Goal: Information Seeking & Learning: Compare options

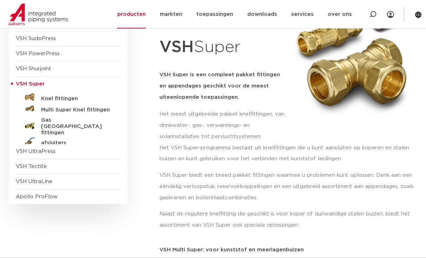
scroll to position [105, 0]
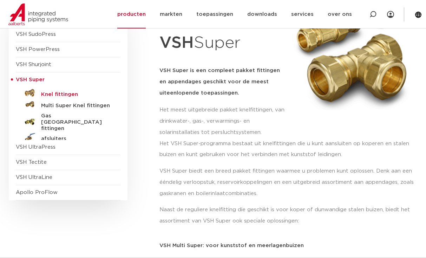
click at [64, 92] on h5 "Knel fittingen" at bounding box center [76, 94] width 70 height 6
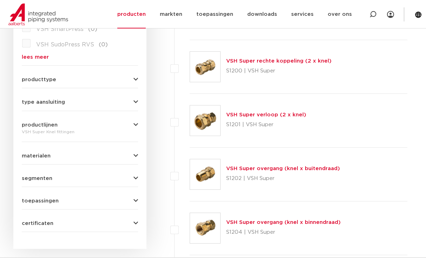
scroll to position [274, 0]
click at [254, 60] on link "VSH Super rechte koppeling (2 x knel)" at bounding box center [278, 60] width 105 height 5
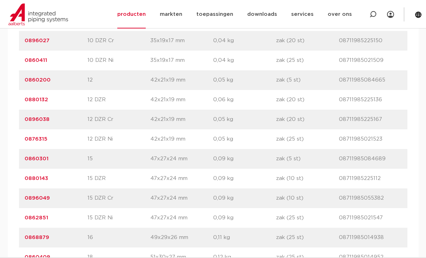
scroll to position [562, 0]
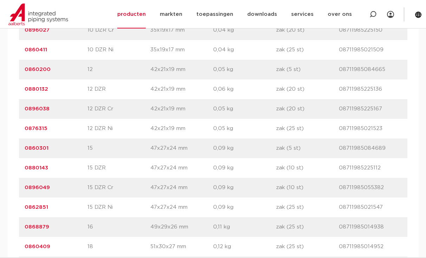
click at [37, 167] on link "0880143" at bounding box center [37, 167] width 24 height 5
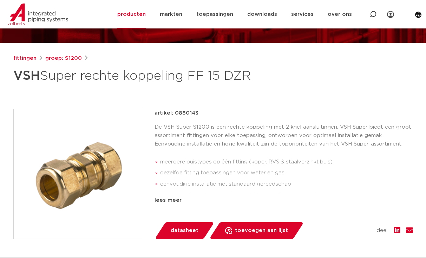
scroll to position [35, 0]
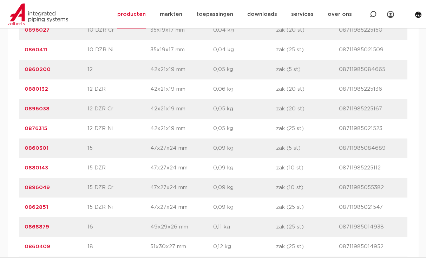
click at [45, 148] on link "0860301" at bounding box center [37, 148] width 24 height 5
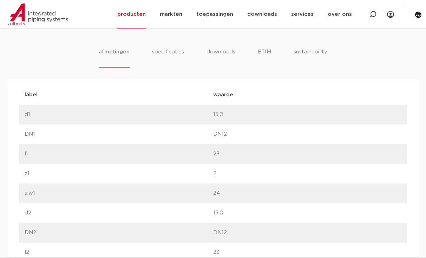
scroll to position [387, 0]
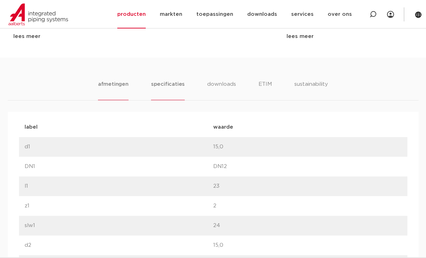
click at [167, 85] on li "specificaties" at bounding box center [168, 90] width 34 height 20
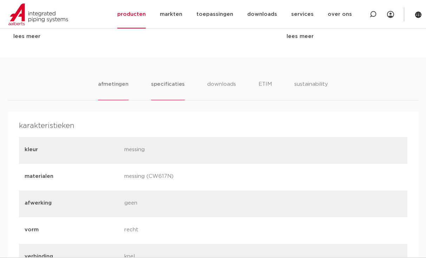
click at [119, 86] on li "afmetingen" at bounding box center [113, 90] width 31 height 20
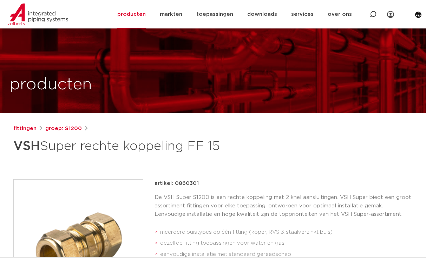
scroll to position [70, 0]
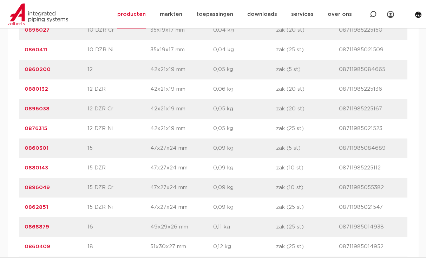
scroll to position [562, 0]
click at [39, 167] on link "0880143" at bounding box center [37, 167] width 24 height 5
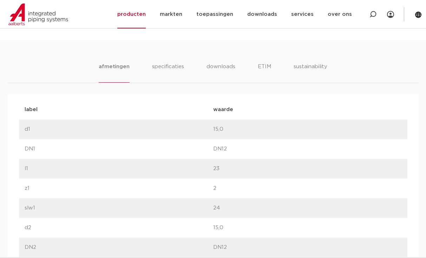
scroll to position [316, 0]
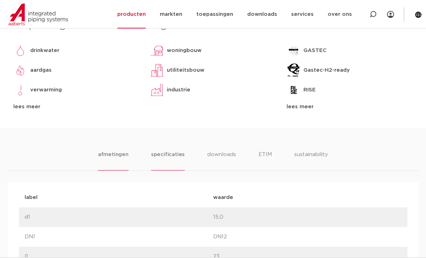
click at [178, 153] on li "specificaties" at bounding box center [168, 160] width 34 height 20
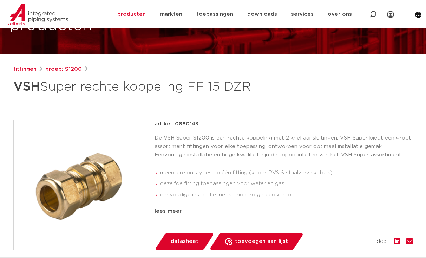
scroll to position [35, 0]
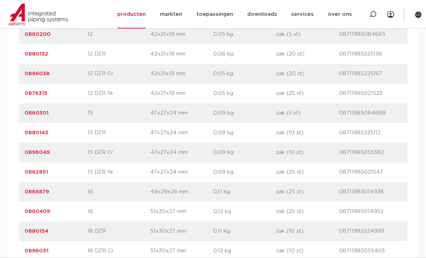
click at [45, 112] on link "0860301" at bounding box center [37, 112] width 24 height 5
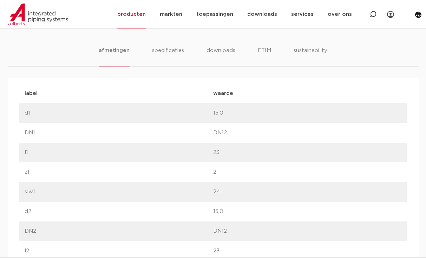
scroll to position [422, 0]
click at [174, 50] on li "specificaties" at bounding box center [168, 55] width 34 height 20
